Goal: Task Accomplishment & Management: Complete application form

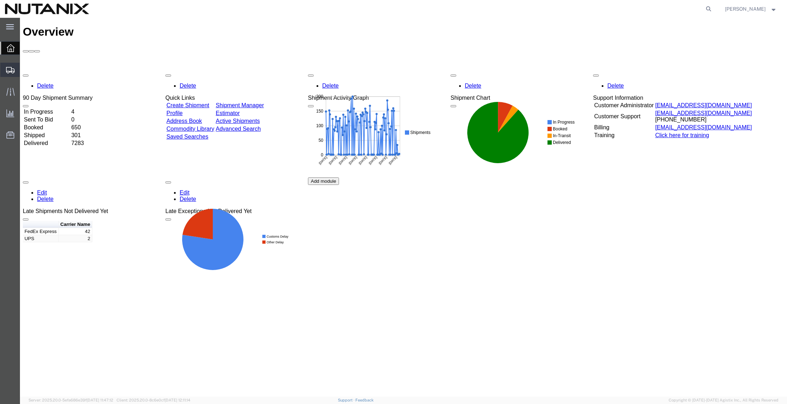
click at [0, 0] on span "Create Shipment" at bounding box center [0, 0] width 0 height 0
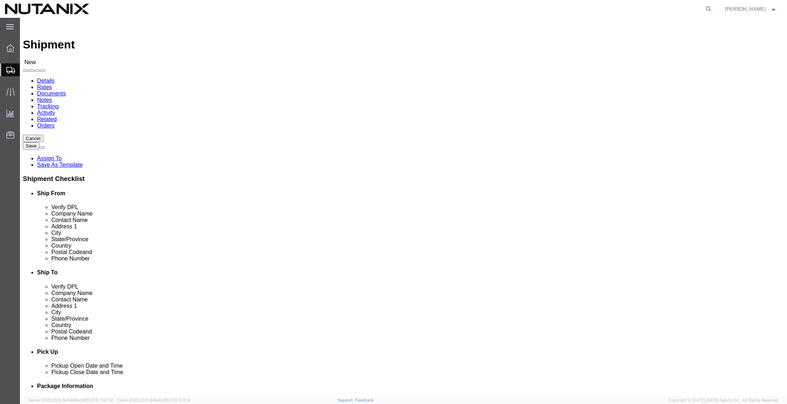
select select
click input "text"
type input "[PERSON_NAME]"
click p "- Nutanix HQ - ([PERSON_NAME]) [STREET_ADDRESS]"
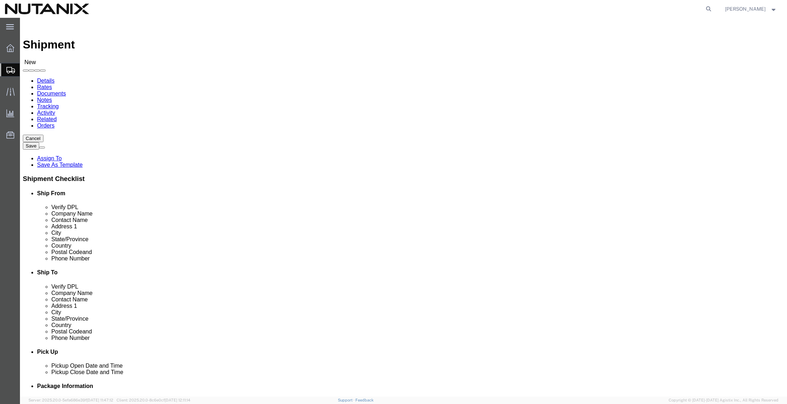
select select "CA"
type input "[PERSON_NAME]"
click input "text"
type input "align"
click p "- Aligned Energy Data Center - ([PERSON_NAME] c/o Nutanix) [STREET_ADDRESS]"
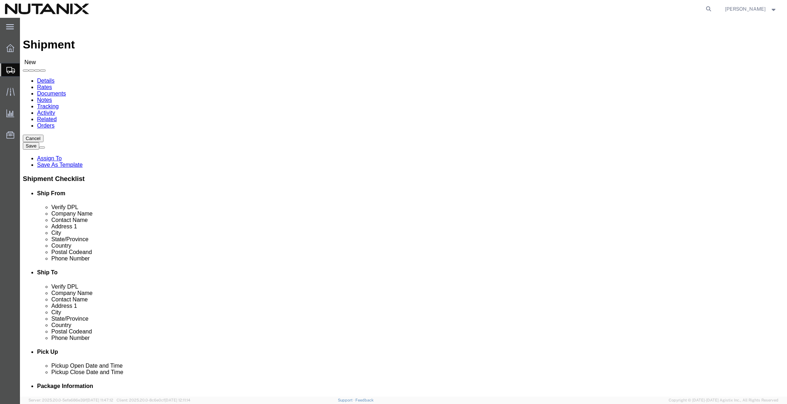
select select "AZ"
type input "Aligned Energy Data Center"
click input "text"
drag, startPoint x: 455, startPoint y: 146, endPoint x: 397, endPoint y: 147, distance: 57.8
click div "Contact Name"
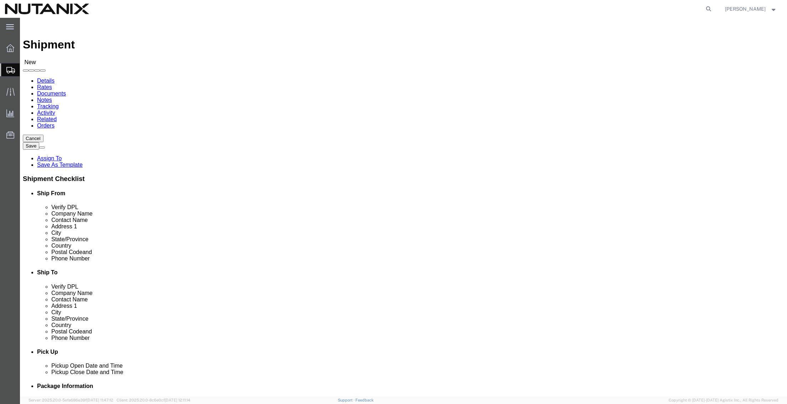
paste input "[PERSON_NAME]"
type input "[PERSON_NAME] c/o Nutanix"
drag, startPoint x: 518, startPoint y: 258, endPoint x: 336, endPoint y: 254, distance: 182.2
click div "Email"
paste input "[PERSON_NAME].[PERSON_NAME]"
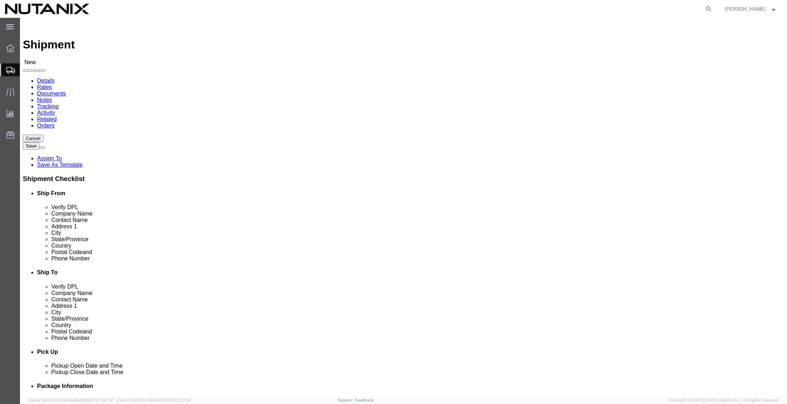
type input "[PERSON_NAME][EMAIL_ADDRESS][PERSON_NAME][DOMAIN_NAME]"
drag, startPoint x: 208, startPoint y: 260, endPoint x: 40, endPoint y: 243, distance: 169.1
click div "Location My Profile Location [GEOGRAPHIC_DATA] - [GEOGRAPHIC_DATA] [GEOGRAPHIC_…"
paste input "tino.miranda"
type input "[EMAIL_ADDRESS][DOMAIN_NAME]"
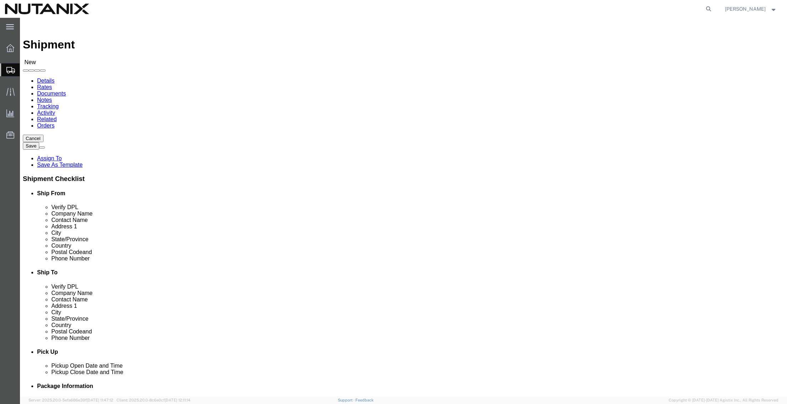
click div "Ship To Location Location My Profile Location [GEOGRAPHIC_DATA] - [GEOGRAPHIC_D…"
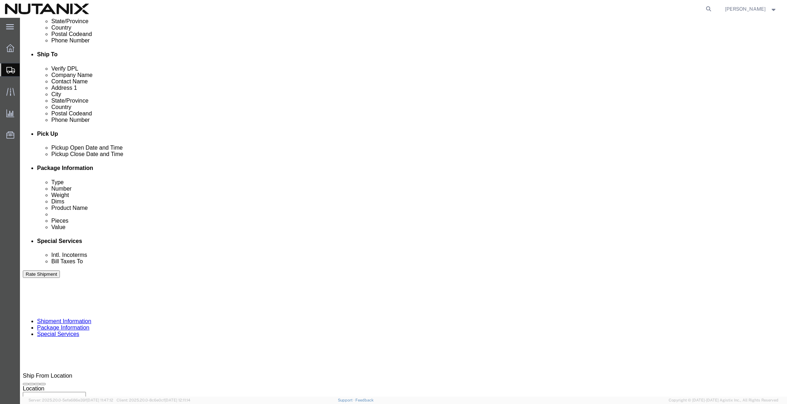
scroll to position [233, 0]
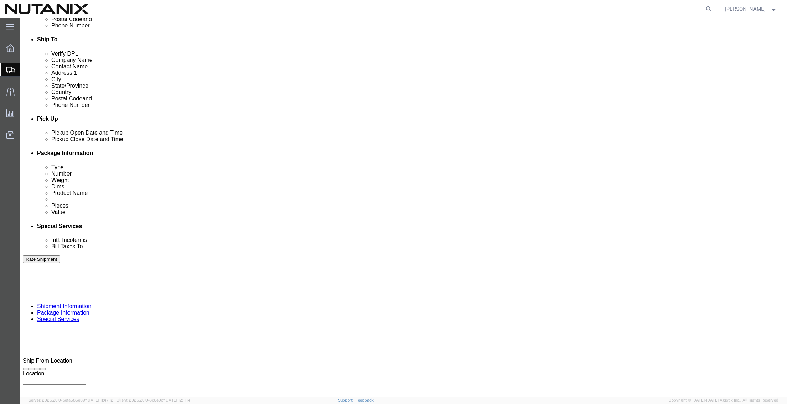
click div "[DATE] 12:00 PM"
type input "4:00 PM"
click button "Apply"
click input "text"
type input "79001"
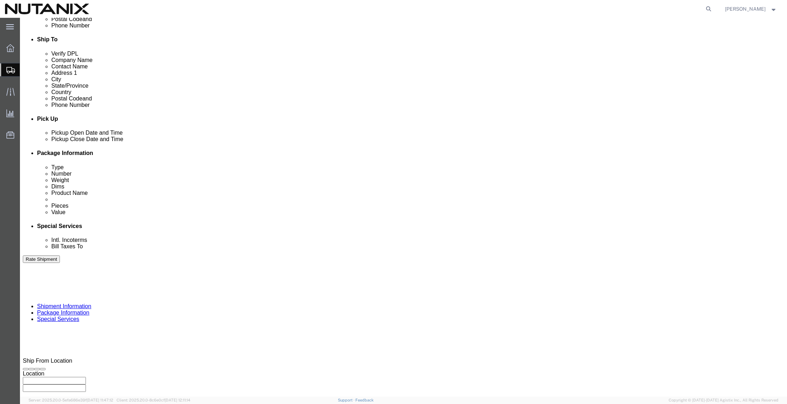
select select "PURCHORD"
type input "Stickers"
click select "Select Air Less than Truckload Multi-Leg Ocean Freight Rail Small Parcel Truckl…"
select select "SMAL"
click select "Select Air Less than Truckload Multi-Leg Ocean Freight Rail Small Parcel Truckl…"
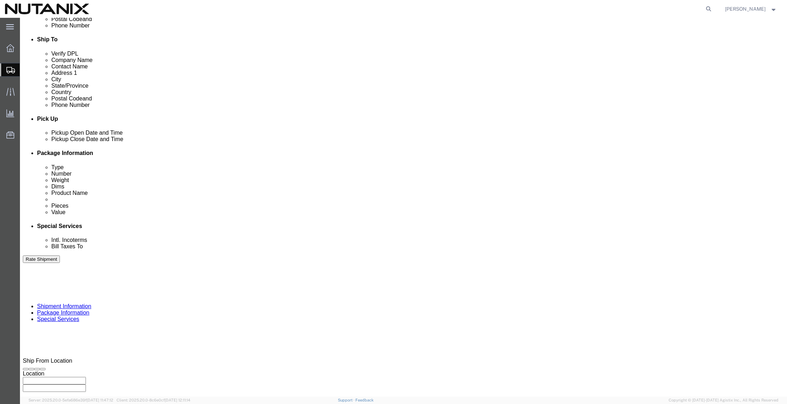
click button "Continue"
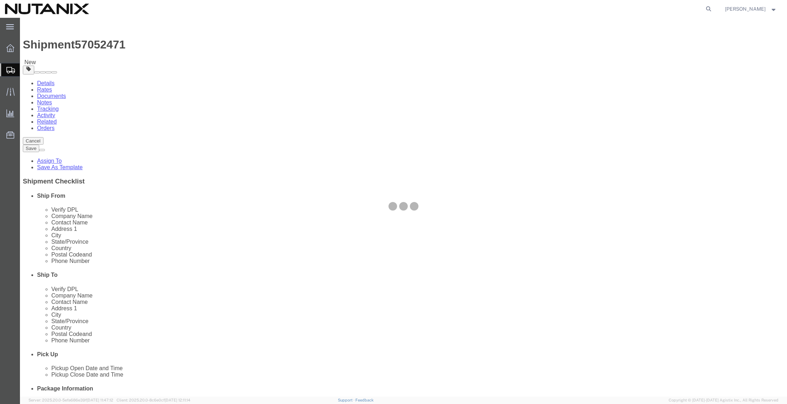
select select "YRPK"
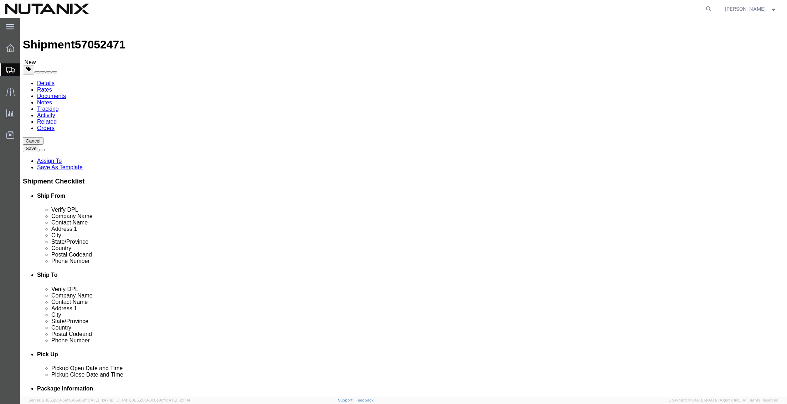
click select "Select Envelope Large Box Medium Box PAK Rack Small Box Tube Your Packaging"
click input "text"
type input "13"
type input "10"
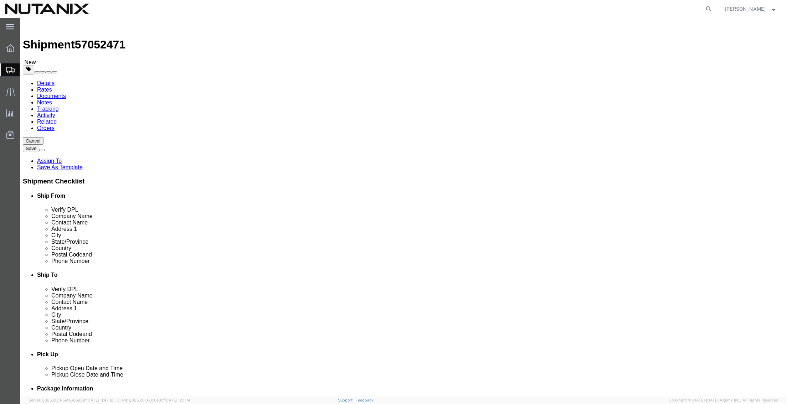
type input "1"
click span
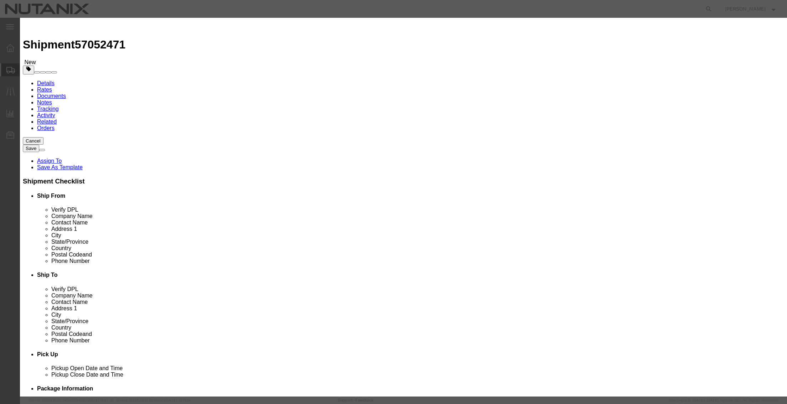
click input "text"
type input "Stickers"
type input "5"
type input "1"
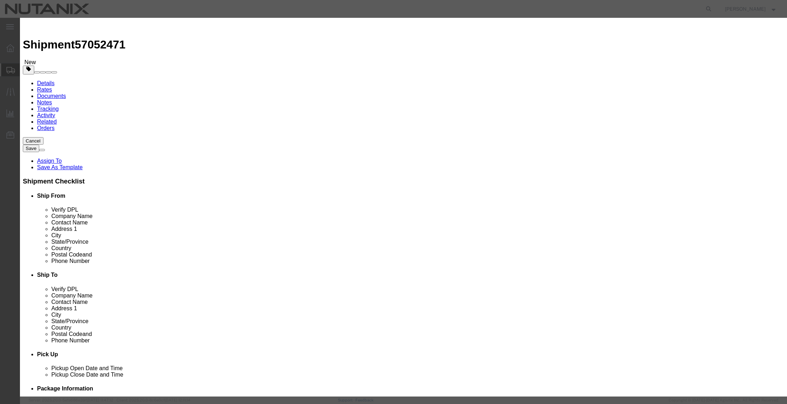
select select "USD"
click button "Save & Close"
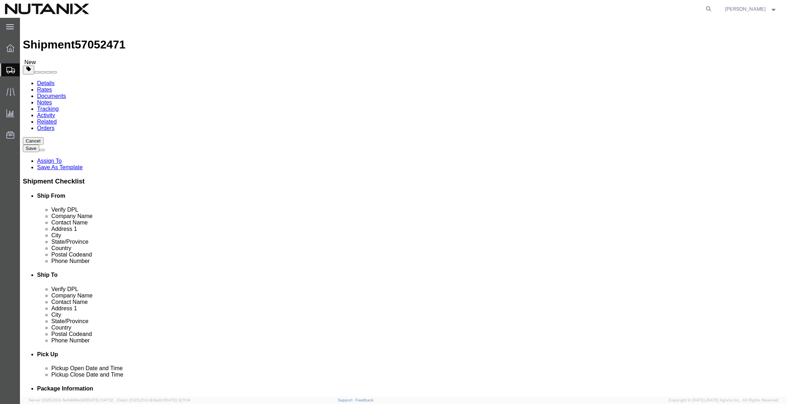
click button "Continue"
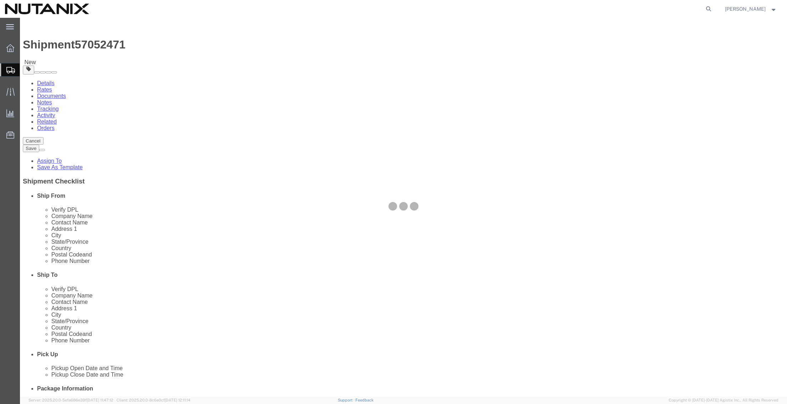
select select
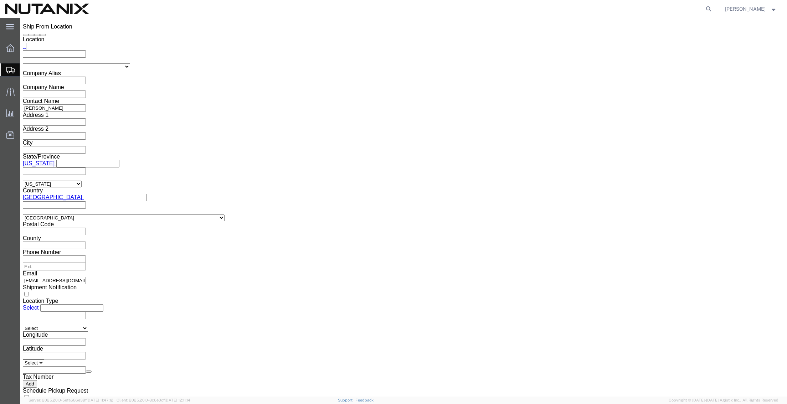
scroll to position [570, 0]
click button "Rate Shipment"
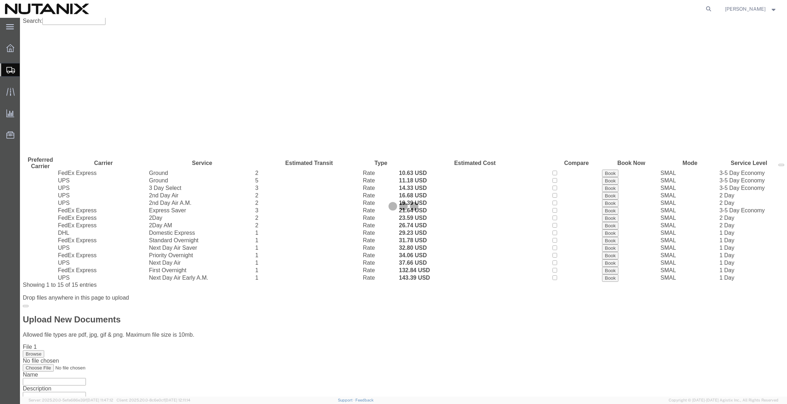
scroll to position [0, 0]
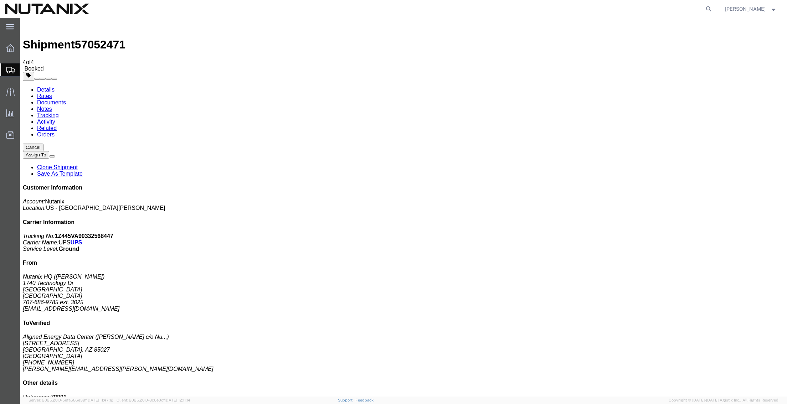
drag, startPoint x: 381, startPoint y: 142, endPoint x: 599, endPoint y: 118, distance: 218.7
